Goal: Information Seeking & Learning: Learn about a topic

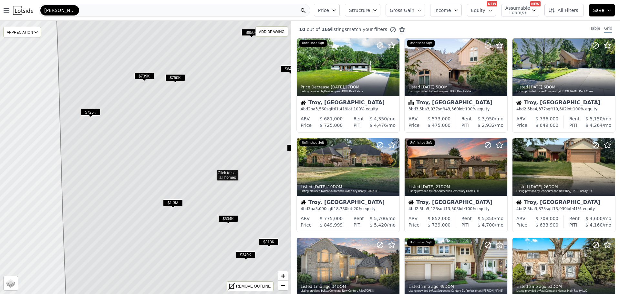
drag, startPoint x: 57, startPoint y: 112, endPoint x: 121, endPoint y: 127, distance: 65.2
click at [121, 127] on icon at bounding box center [222, 171] width 332 height 329
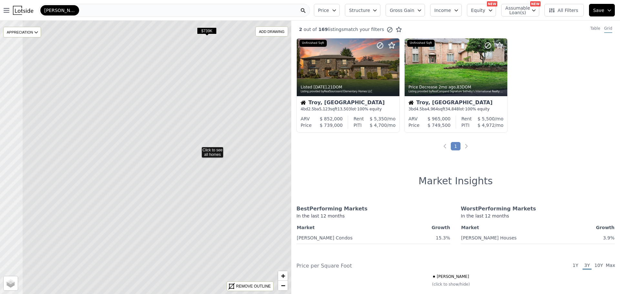
drag, startPoint x: 57, startPoint y: 161, endPoint x: 217, endPoint y: 141, distance: 161.1
click at [218, 141] on icon at bounding box center [197, 149] width 351 height 329
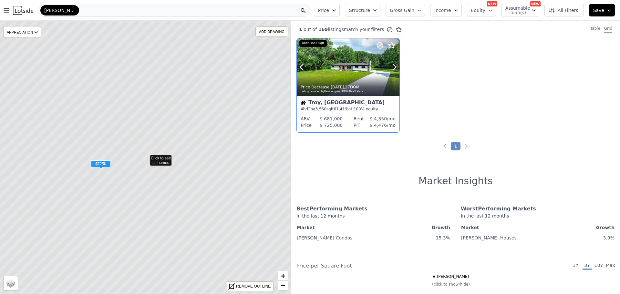
click at [350, 71] on div at bounding box center [348, 67] width 103 height 58
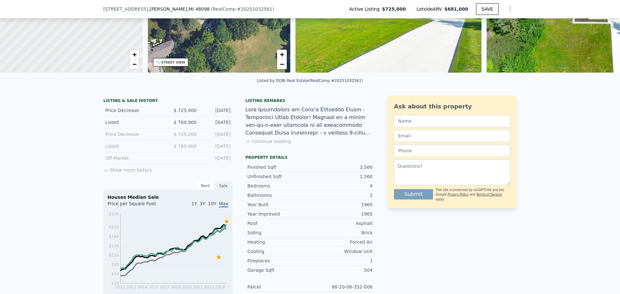
scroll to position [97, 0]
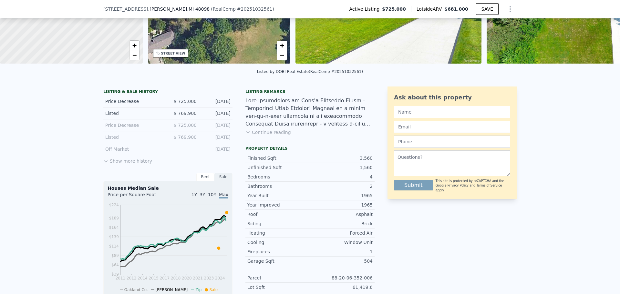
click at [130, 164] on button "Show more history" at bounding box center [127, 159] width 49 height 9
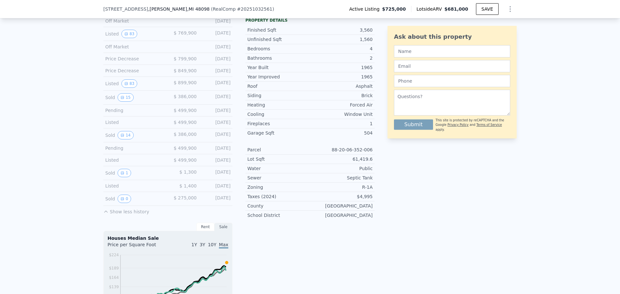
scroll to position [258, 0]
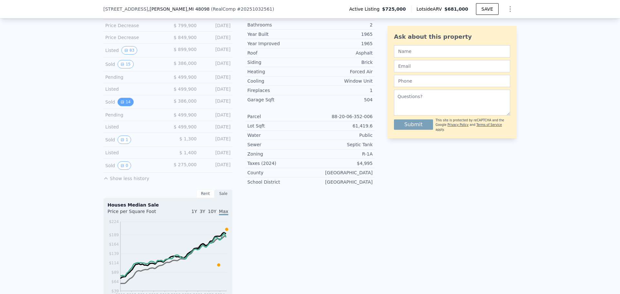
click at [122, 106] on button "14" at bounding box center [126, 102] width 16 height 8
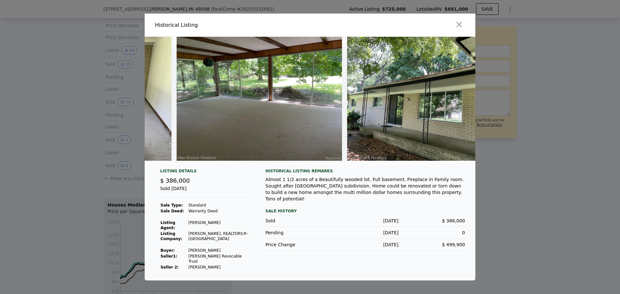
scroll to position [0, 2036]
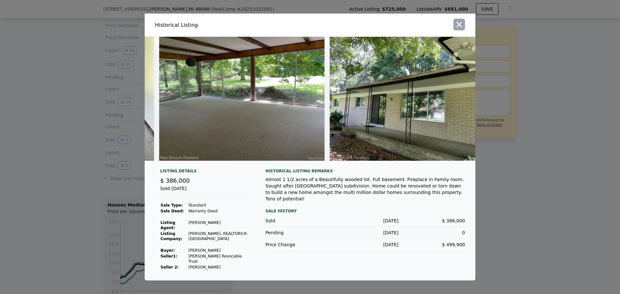
click at [458, 27] on icon "button" at bounding box center [459, 24] width 5 height 5
